Goal: Transaction & Acquisition: Book appointment/travel/reservation

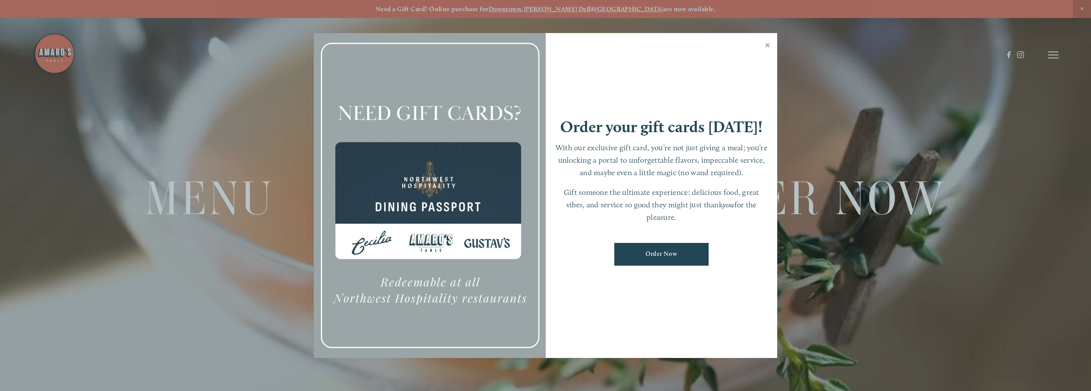
click at [771, 41] on link "Close" at bounding box center [767, 46] width 17 height 24
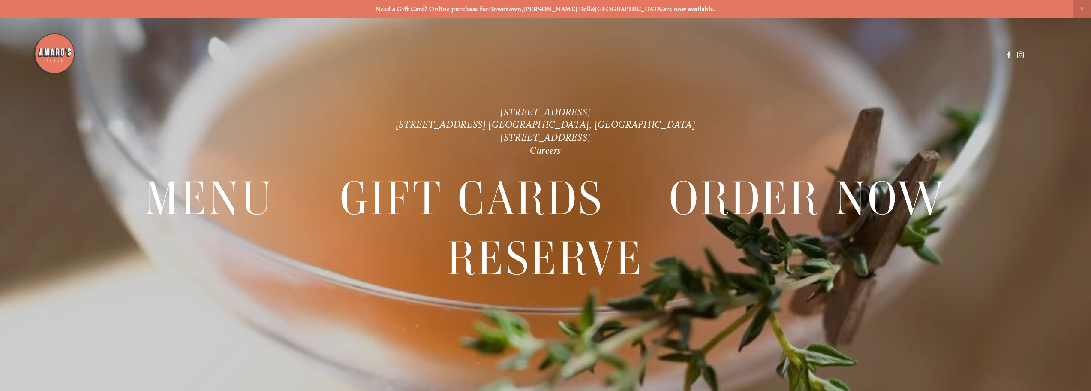
click at [1056, 54] on icon at bounding box center [1053, 55] width 10 height 8
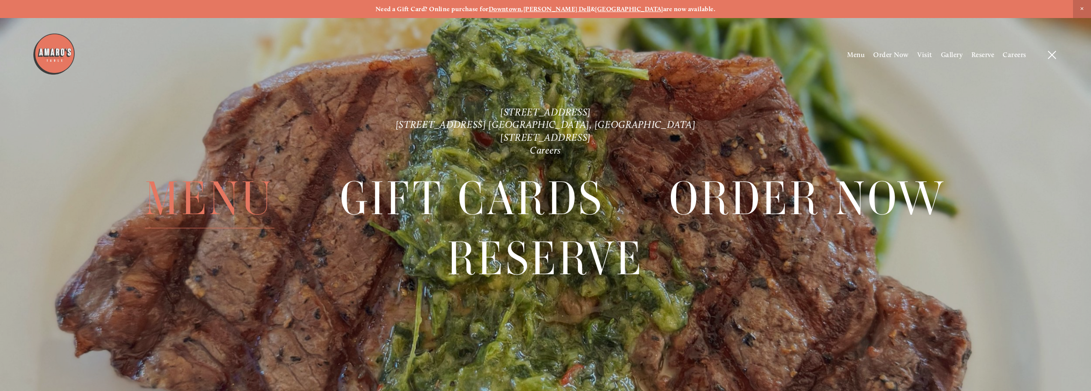
click at [232, 197] on span "Menu" at bounding box center [209, 198] width 129 height 60
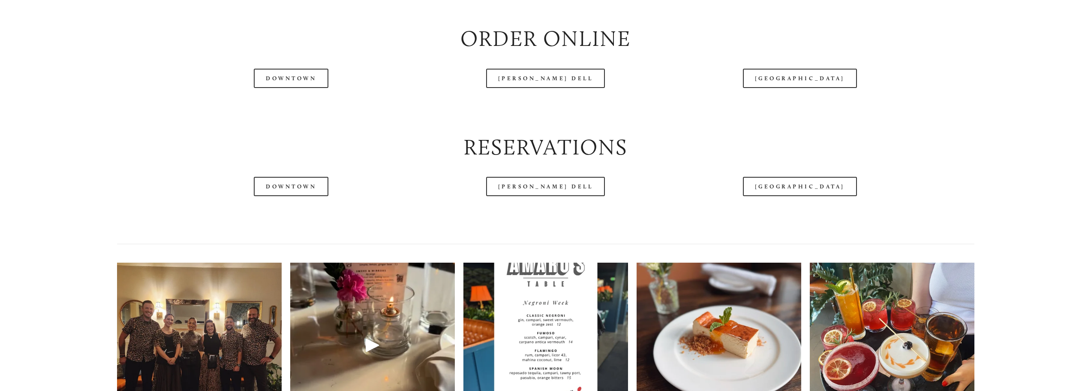
scroll to position [1315, 0]
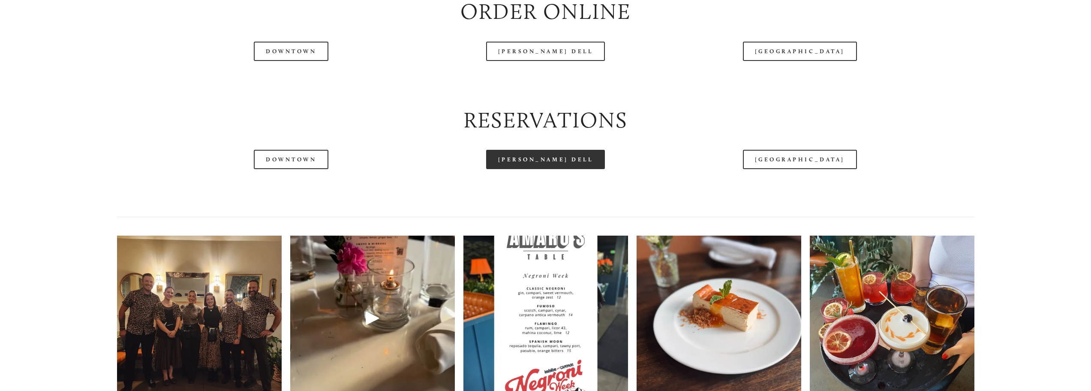
click at [545, 161] on link "[PERSON_NAME] Dell" at bounding box center [545, 159] width 119 height 19
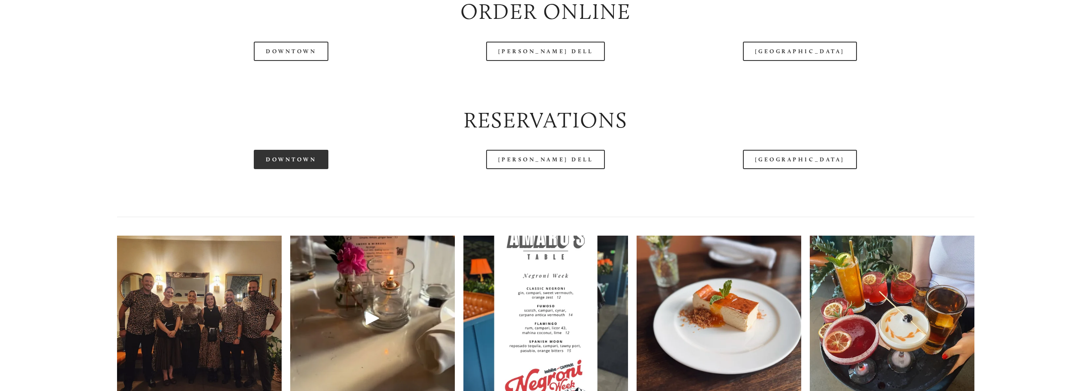
click at [284, 161] on link "Downtown" at bounding box center [291, 159] width 75 height 19
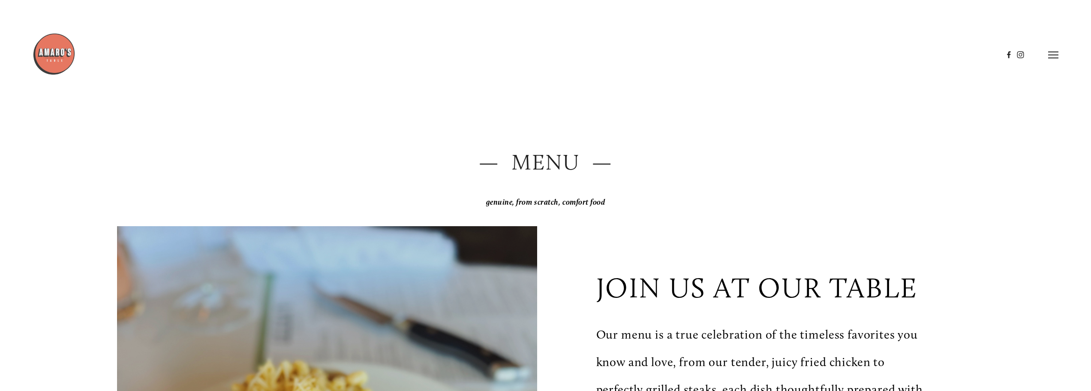
scroll to position [0, 0]
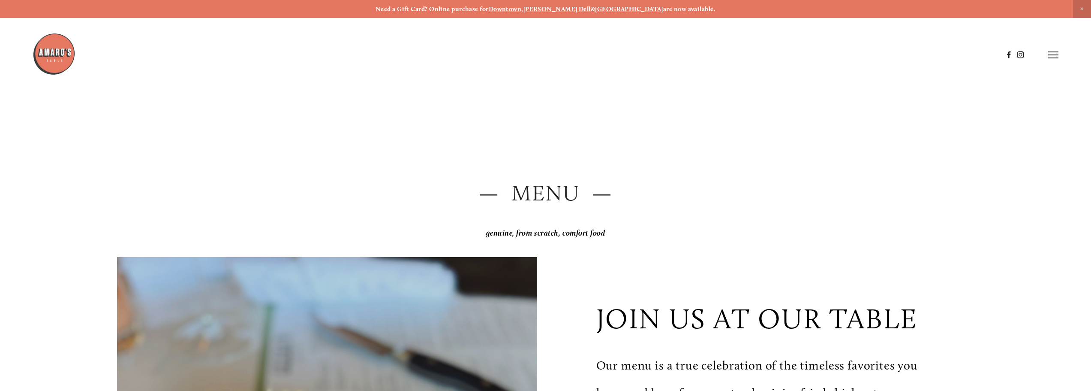
click at [1055, 54] on icon at bounding box center [1053, 55] width 10 height 8
click at [921, 54] on span "Visit" at bounding box center [925, 55] width 15 height 8
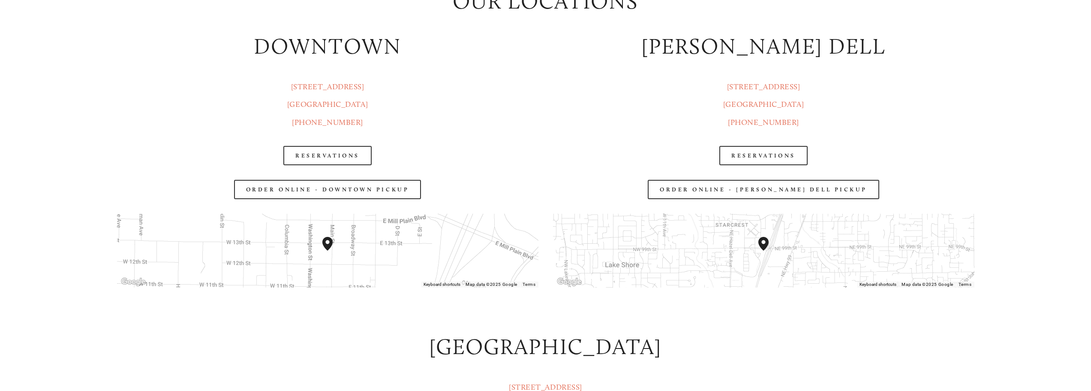
scroll to position [1429, 0]
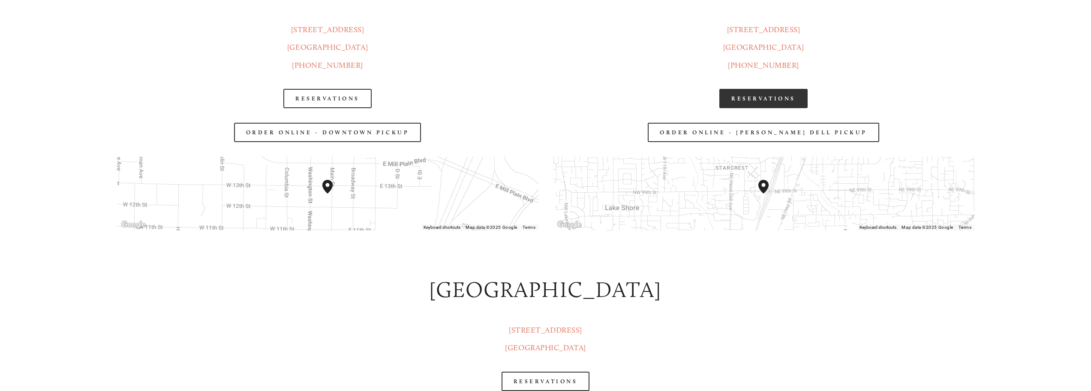
click at [767, 97] on link "Reservations" at bounding box center [763, 98] width 88 height 19
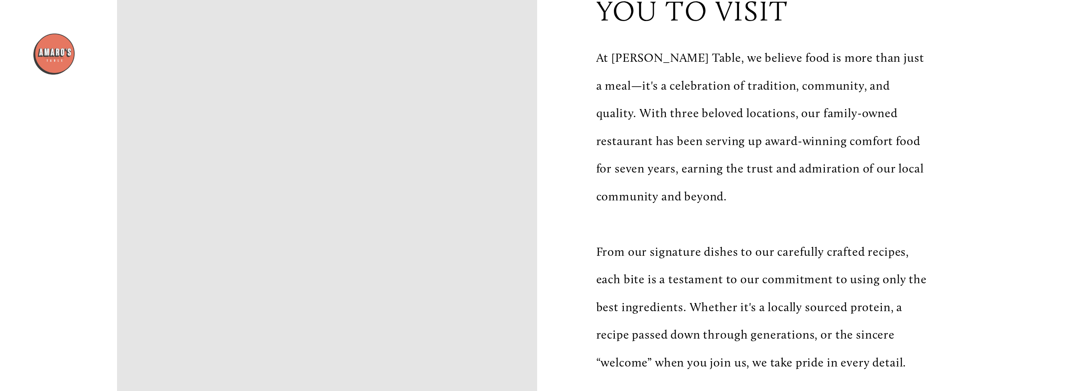
scroll to position [515, 0]
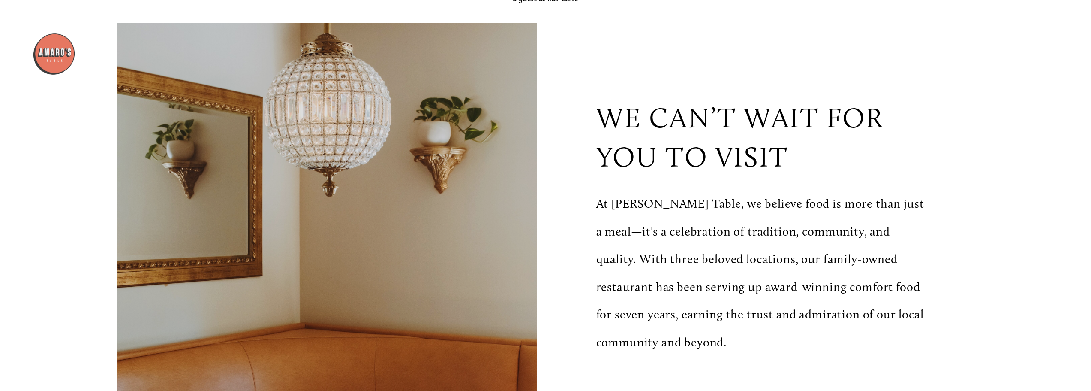
click at [49, 43] on img at bounding box center [54, 54] width 43 height 43
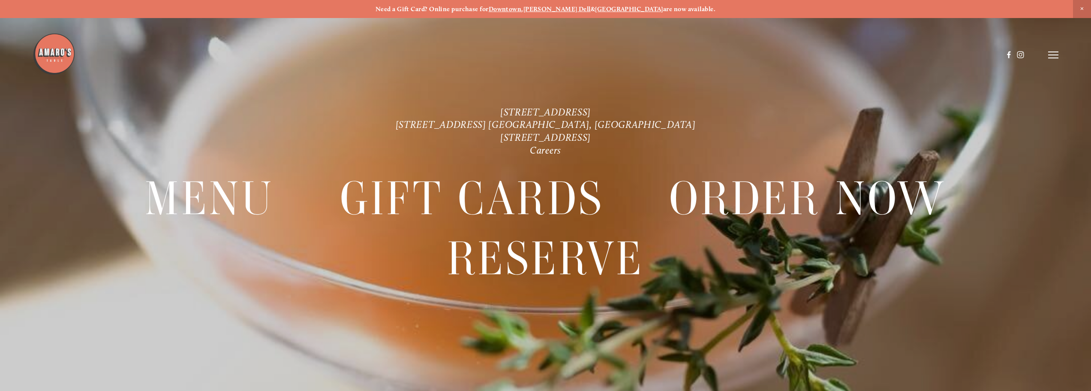
click at [1052, 51] on header "Menu Order Now Visit Gallery 0" at bounding box center [546, 55] width 1026 height 110
click at [1058, 49] on header "Menu Order Now Visit Gallery 0" at bounding box center [546, 55] width 1026 height 110
click at [1056, 51] on icon at bounding box center [1053, 55] width 10 height 8
click at [855, 52] on span "Menu" at bounding box center [856, 55] width 18 height 8
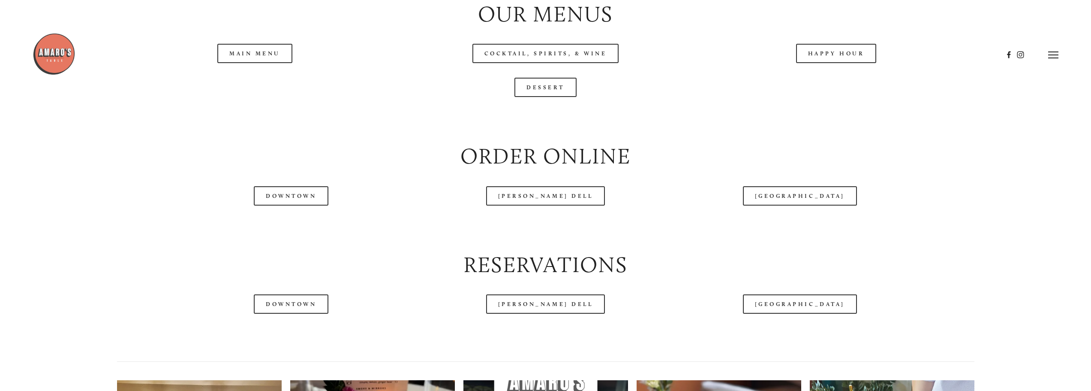
scroll to position [1144, 0]
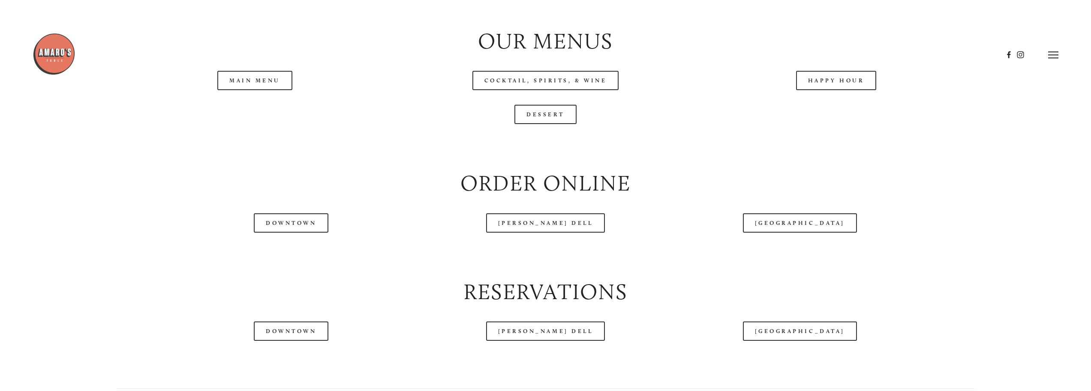
click at [262, 80] on header "Menu Order Now Visit Gallery 0" at bounding box center [546, 55] width 1026 height 110
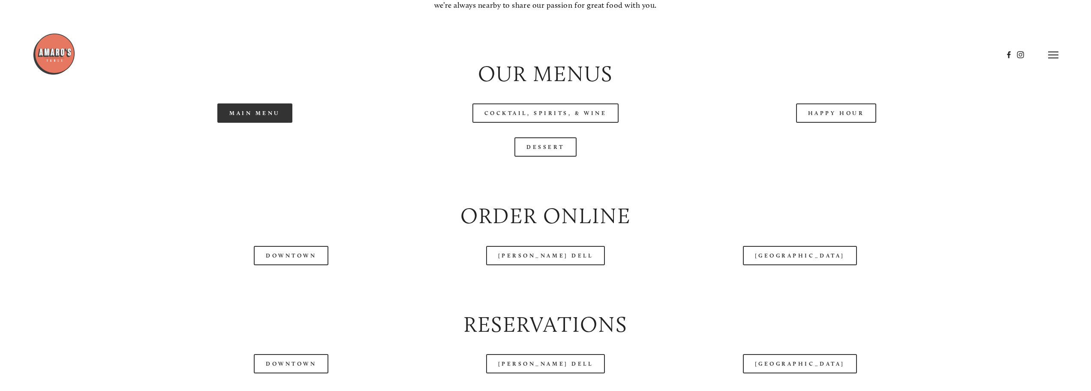
scroll to position [1086, 0]
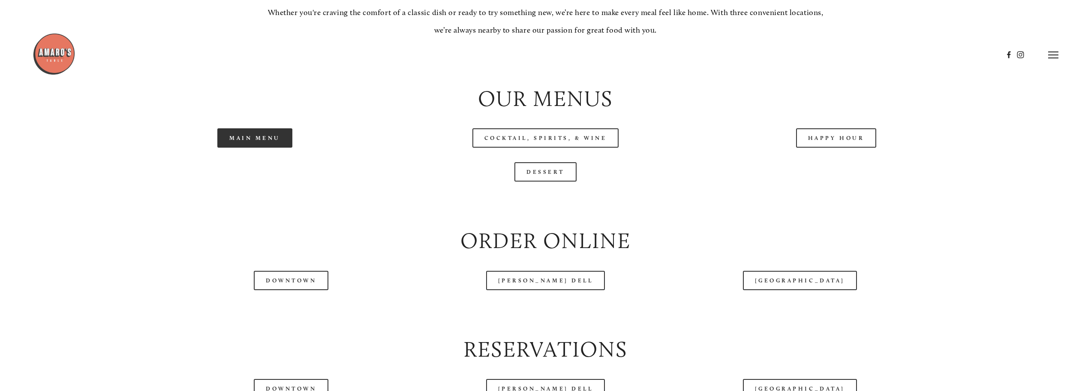
click at [251, 140] on link "Main Menu" at bounding box center [254, 137] width 75 height 19
